Goal: Task Accomplishment & Management: Complete application form

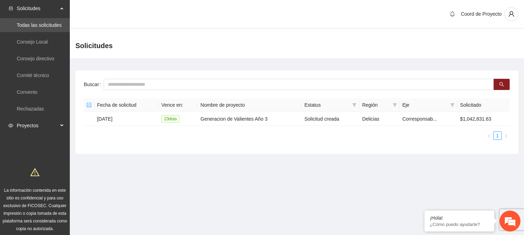
click at [23, 129] on span "Proyectos" at bounding box center [37, 126] width 41 height 14
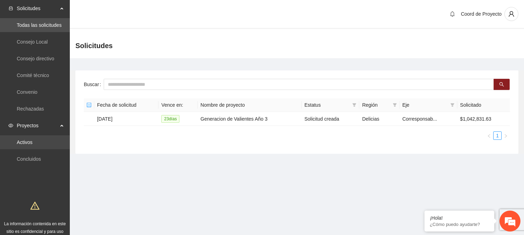
click at [31, 140] on link "Activos" at bounding box center [25, 143] width 16 height 6
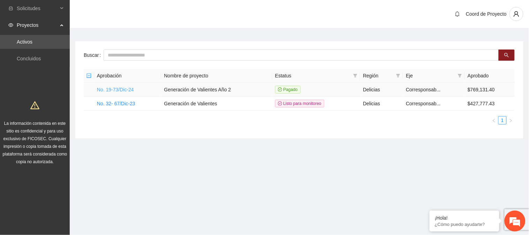
click at [121, 90] on link "No. 19-73/Dic-24" at bounding box center [115, 90] width 37 height 6
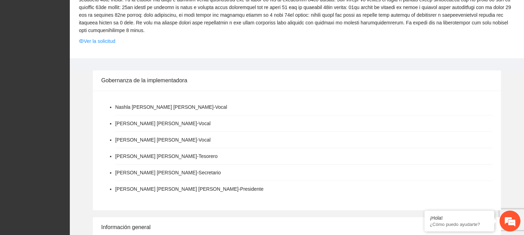
scroll to position [166, 0]
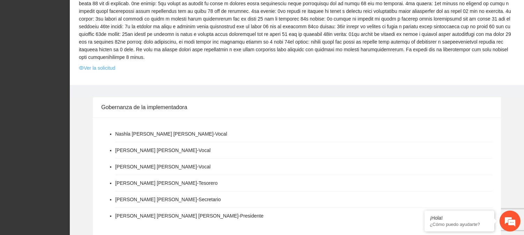
click at [95, 69] on link "Ver la solicitud" at bounding box center [97, 68] width 36 height 8
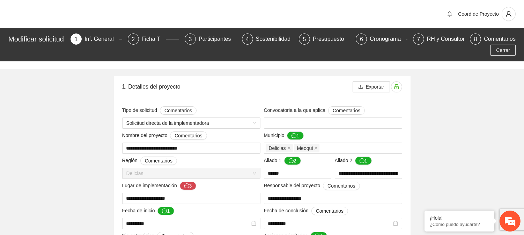
type input "**********"
click at [322, 40] on div "Presupuesto" at bounding box center [331, 39] width 37 height 11
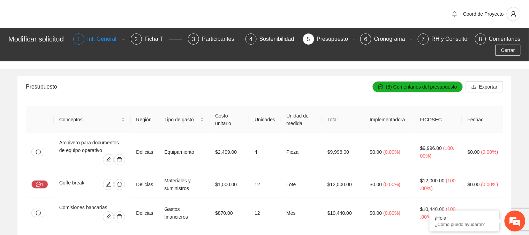
click at [107, 39] on div "Inf. General" at bounding box center [104, 39] width 35 height 11
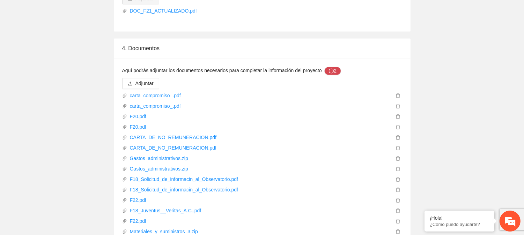
scroll to position [2651, 0]
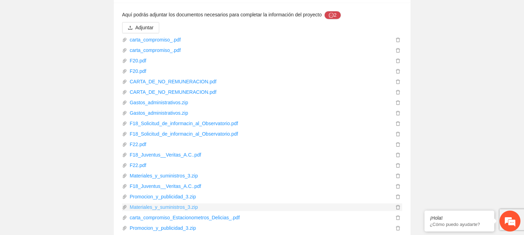
click at [177, 203] on link "Materiales_y_suministros_3.zip" at bounding box center [260, 207] width 267 height 8
